Goal: Check status: Check status

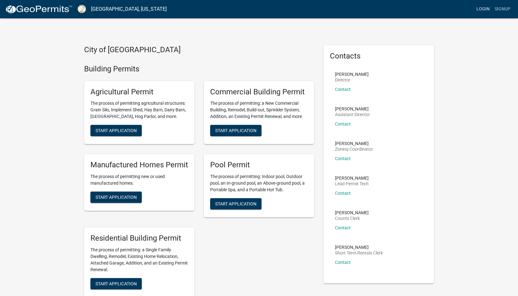
click at [474, 10] on link "Login" at bounding box center [483, 9] width 18 height 12
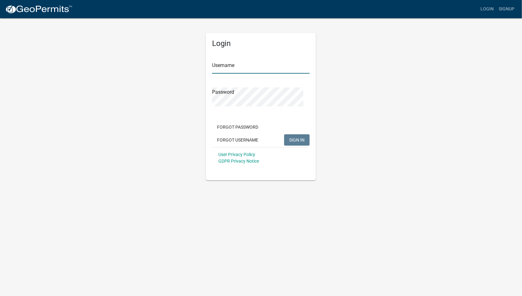
type input "[PERSON_NAME].[PERSON_NAME]"
click at [289, 143] on span "SIGN IN" at bounding box center [296, 140] width 15 height 5
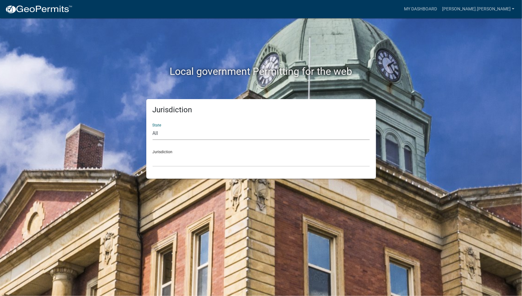
click at [209, 140] on select "All Colorado Georgia Indiana Iowa Kansas Minnesota Ohio South Carolina Wisconsin" at bounding box center [261, 133] width 217 height 13
select select "Georgia"
click at [156, 140] on select "All Colorado Georgia Indiana Iowa Kansas Minnesota Ohio South Carolina Wisconsin" at bounding box center [261, 133] width 217 height 13
click at [205, 167] on select "Carroll County, Georgia Cook County, Georgia Crawford County, Georgia Gilmer Co…" at bounding box center [261, 160] width 217 height 13
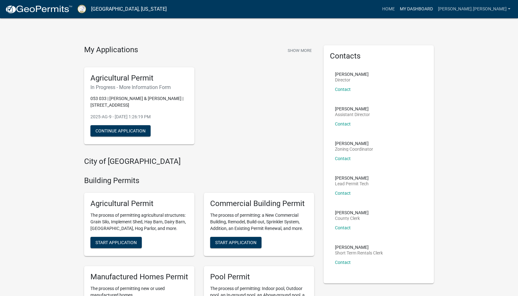
click at [421, 12] on link "My Dashboard" at bounding box center [416, 9] width 38 height 12
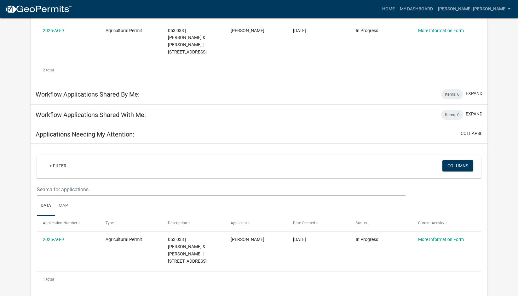
scroll to position [173, 0]
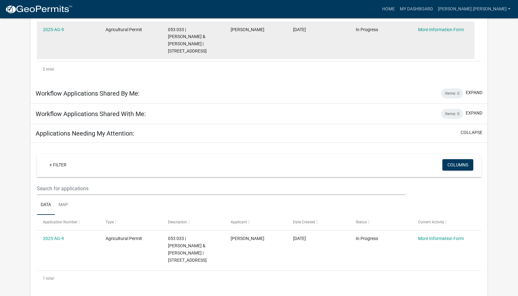
click at [58, 33] on div "2025-AG-9" at bounding box center [68, 29] width 50 height 7
click at [59, 32] on link "2025-AG-9" at bounding box center [53, 29] width 21 height 5
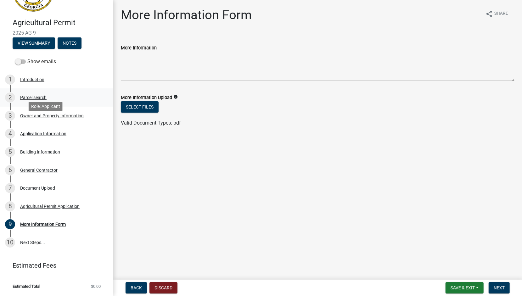
scroll to position [189, 0]
click at [39, 222] on div "More Information Form" at bounding box center [43, 224] width 46 height 4
click at [51, 204] on div "Agricultural Permit Application" at bounding box center [50, 206] width 60 height 4
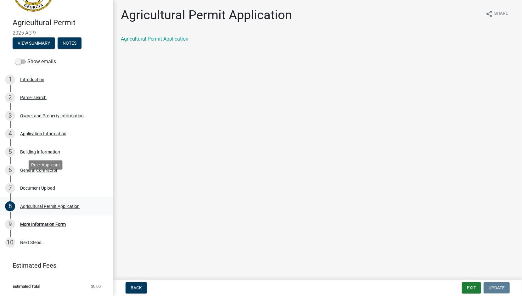
click at [51, 204] on div "Agricultural Permit Application" at bounding box center [50, 206] width 60 height 4
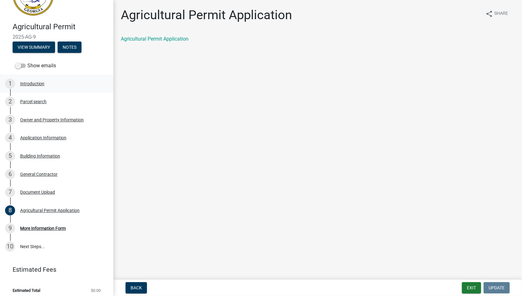
scroll to position [31, 0]
click at [55, 53] on button "View Summary" at bounding box center [34, 47] width 43 height 11
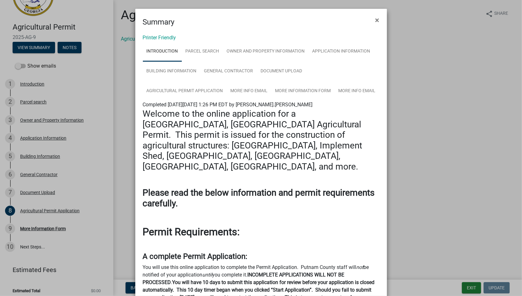
click at [34, 100] on ngb-modal-window "Summary × Printer Friendly Introduction Parcel search Owner and Property Inform…" at bounding box center [261, 148] width 522 height 296
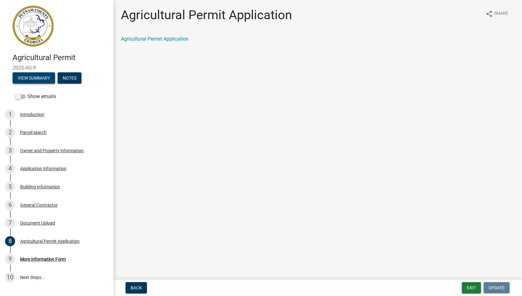
scroll to position [0, 0]
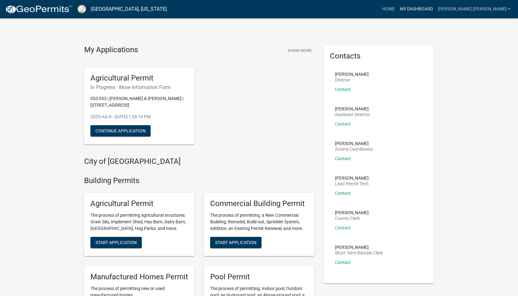
click at [407, 11] on link "My Dashboard" at bounding box center [416, 9] width 38 height 12
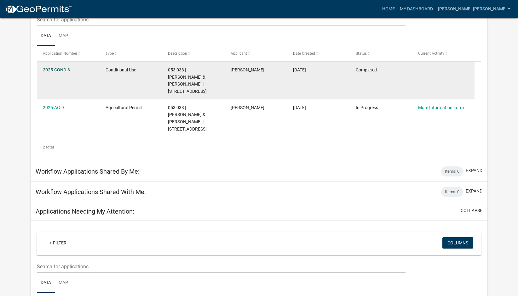
scroll to position [78, 0]
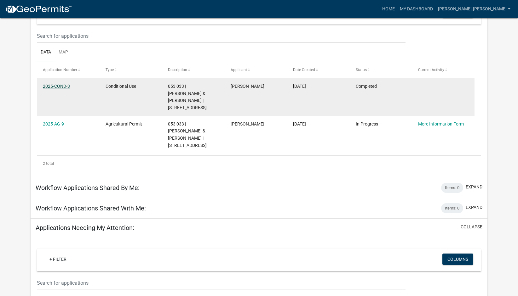
click at [68, 89] on link "2025-COND-3" at bounding box center [56, 86] width 27 height 5
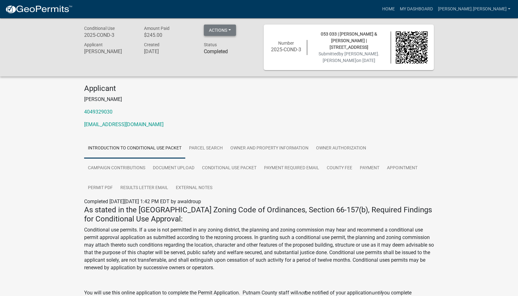
click at [236, 32] on button "Actions" at bounding box center [220, 30] width 32 height 11
click at [234, 75] on link "Printer Friendly" at bounding box center [229, 67] width 50 height 15
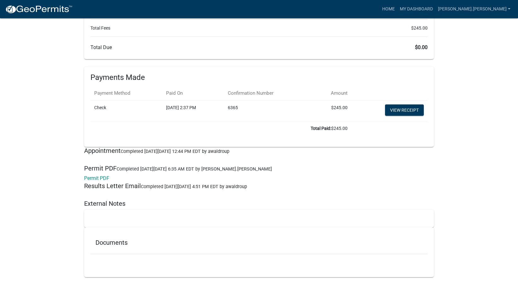
scroll to position [2288, 0]
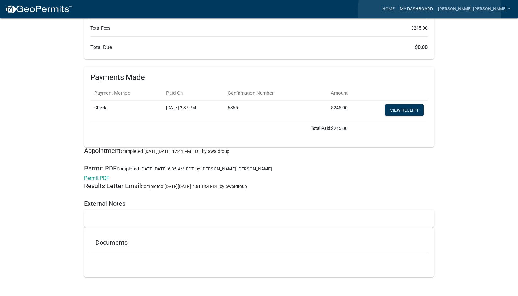
click at [429, 12] on link "My Dashboard" at bounding box center [416, 9] width 38 height 12
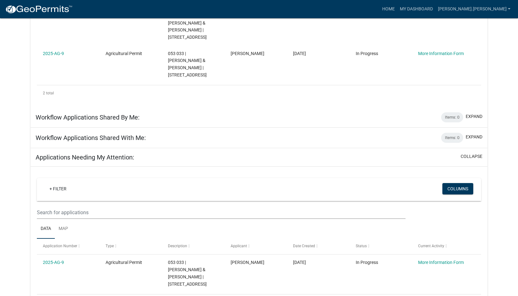
scroll to position [150, 0]
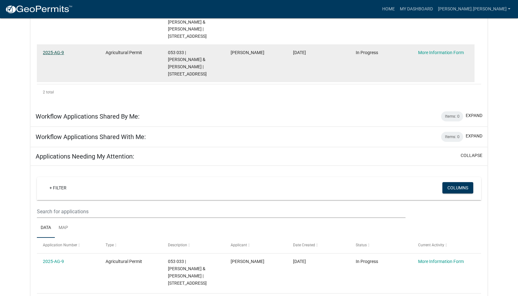
click at [62, 55] on link "2025-AG-9" at bounding box center [53, 52] width 21 height 5
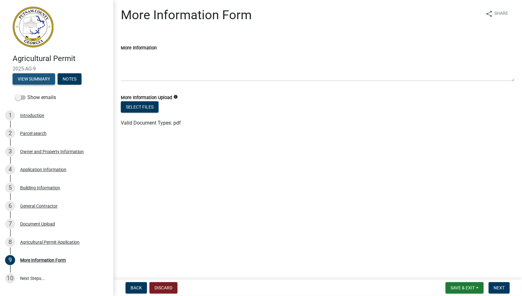
click at [37, 85] on button "View Summary" at bounding box center [34, 78] width 43 height 11
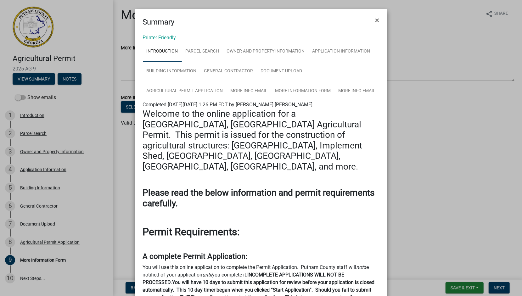
click at [38, 132] on ngb-modal-window "Summary × Printer Friendly Introduction Parcel search Owner and Property Inform…" at bounding box center [261, 148] width 522 height 296
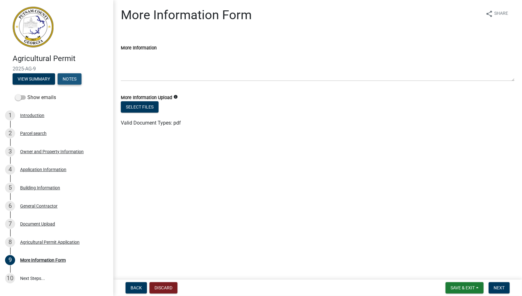
click at [58, 85] on button "Notes" at bounding box center [70, 78] width 24 height 11
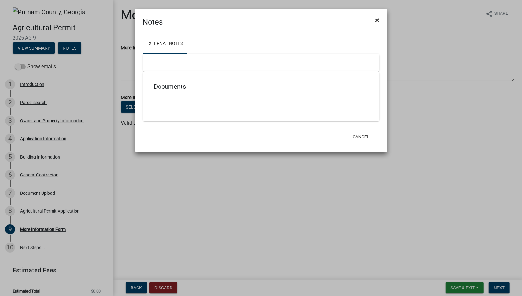
click at [377, 25] on span "×" at bounding box center [378, 20] width 4 height 9
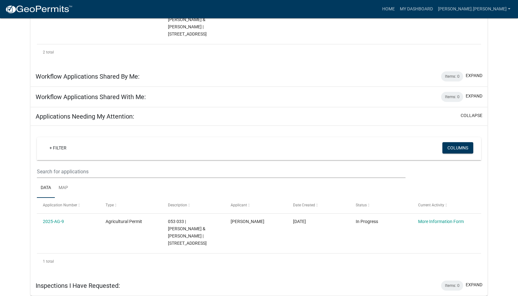
scroll to position [213, 0]
